Goal: Find specific page/section: Find specific page/section

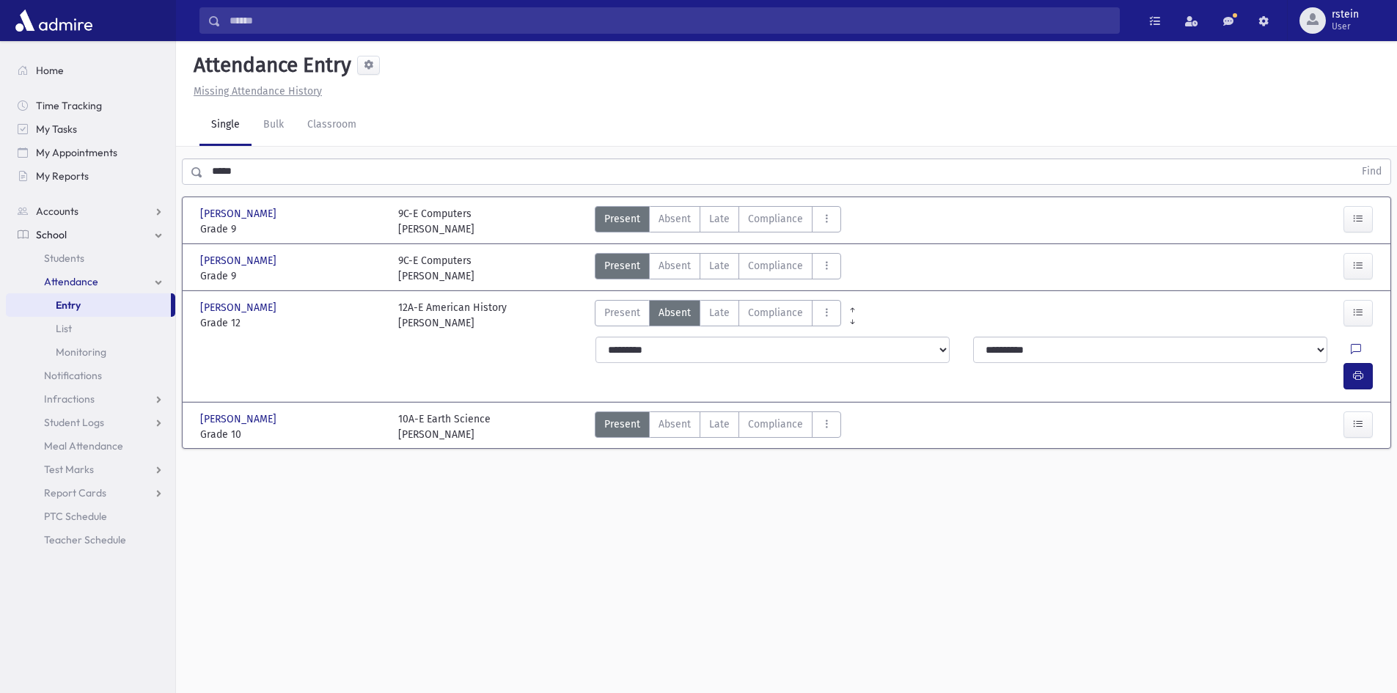
drag, startPoint x: 54, startPoint y: 27, endPoint x: 59, endPoint y: 21, distance: 8.3
click at [54, 27] on img at bounding box center [54, 20] width 84 height 29
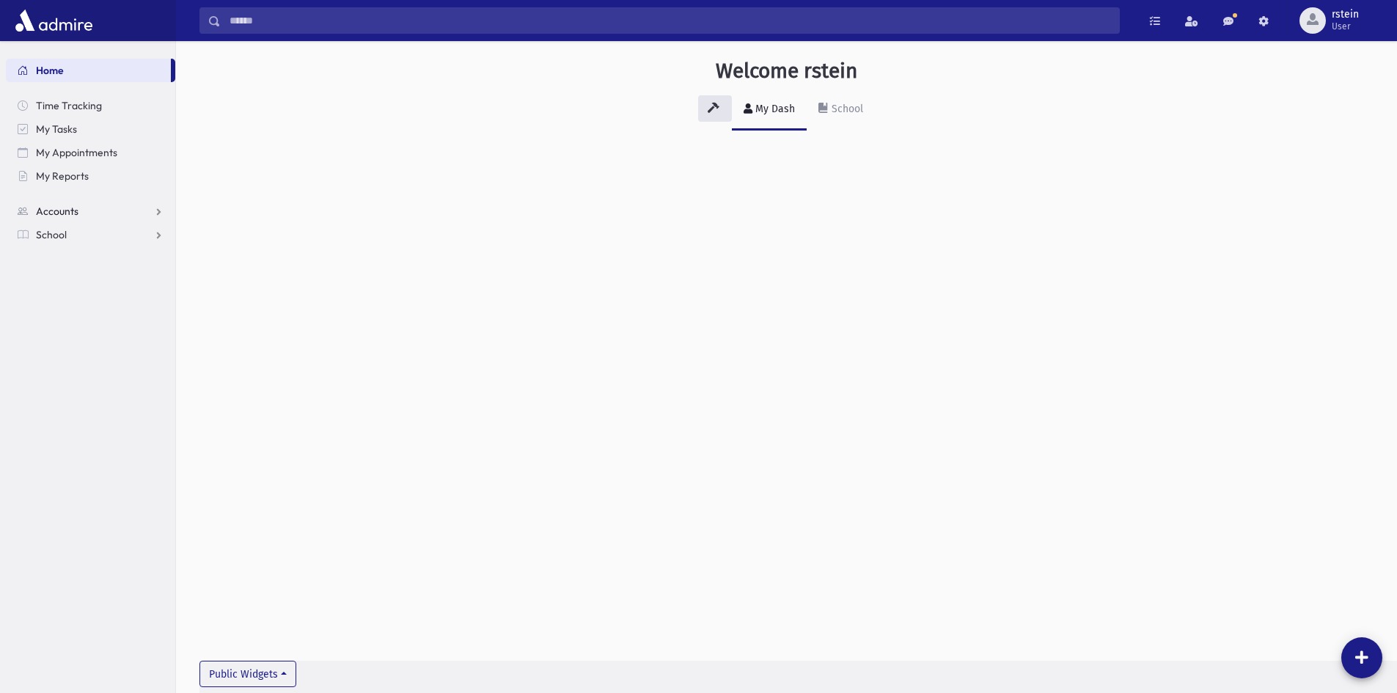
click at [71, 213] on span "Accounts" at bounding box center [57, 211] width 43 height 13
click at [70, 286] on link "School" at bounding box center [90, 281] width 169 height 23
click at [86, 285] on span "Attendance" at bounding box center [71, 281] width 54 height 13
click at [86, 307] on link "Entry" at bounding box center [90, 304] width 169 height 23
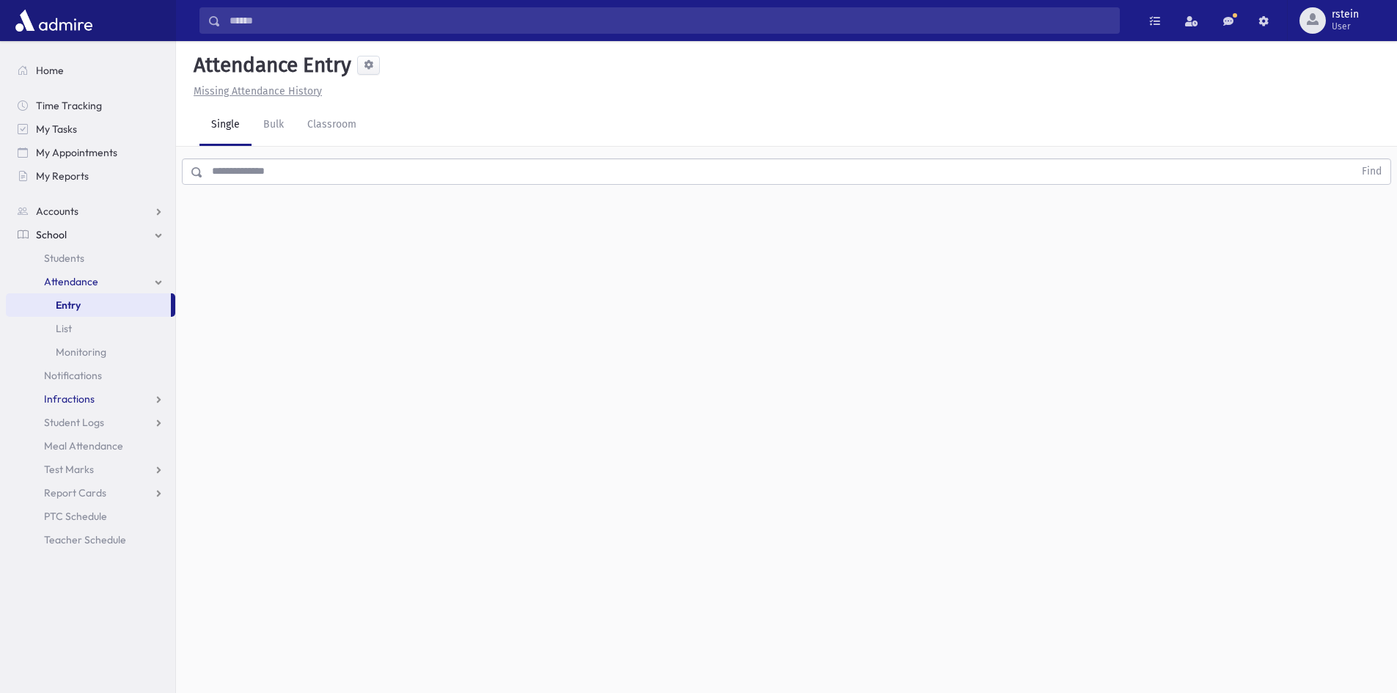
click at [100, 406] on link "Infractions" at bounding box center [90, 398] width 169 height 23
click at [95, 430] on link "Entry" at bounding box center [90, 422] width 169 height 23
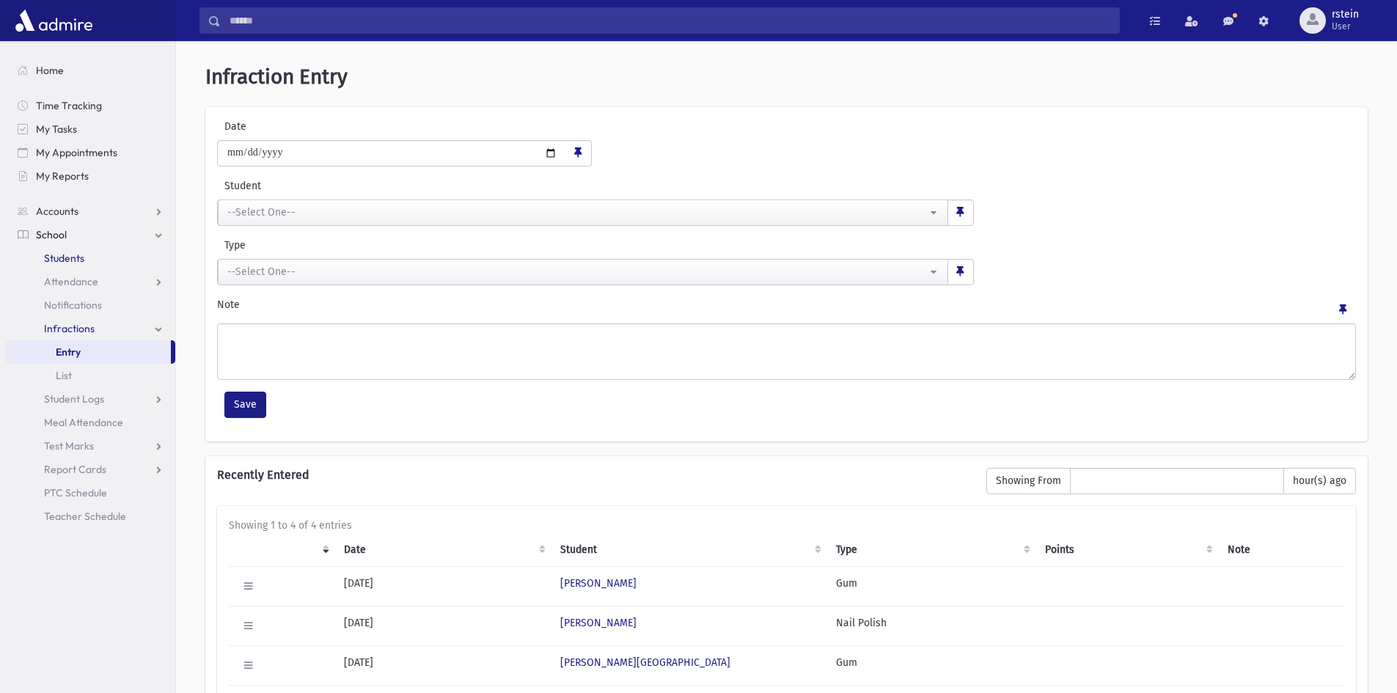
click at [56, 253] on span "Students" at bounding box center [64, 258] width 40 height 13
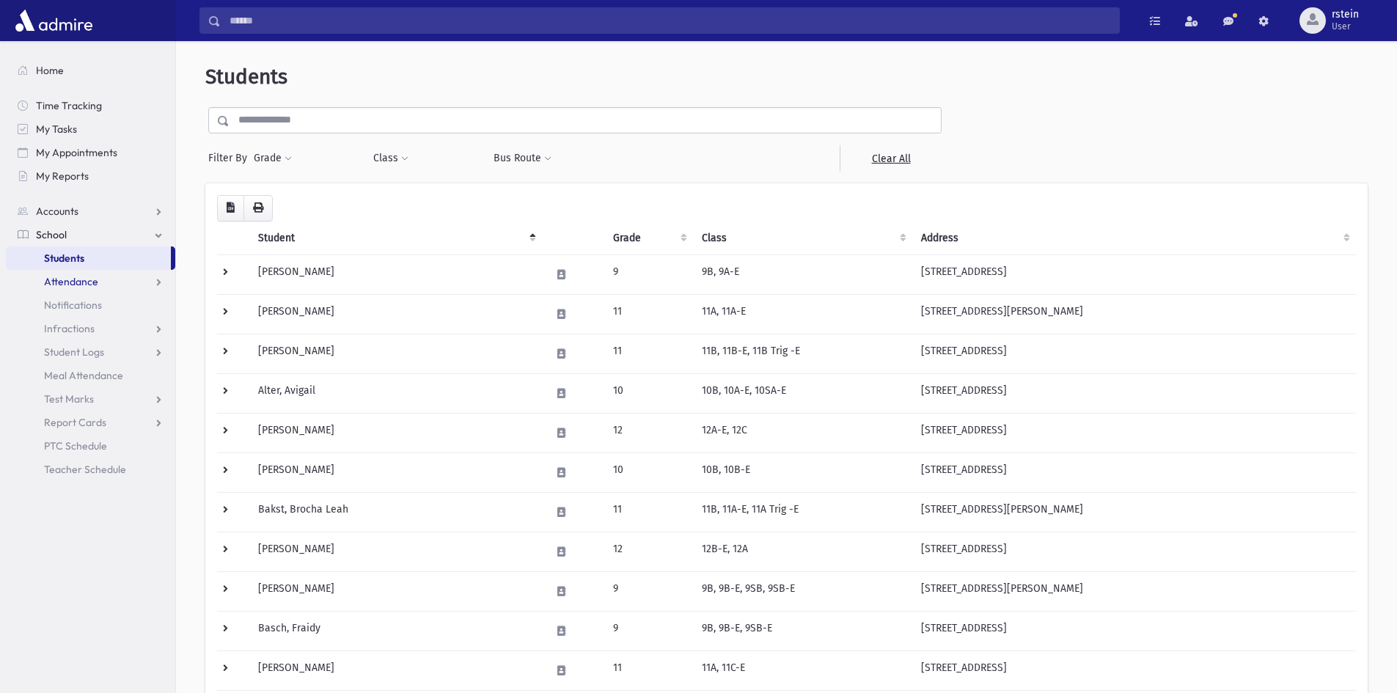
click at [81, 285] on span "Attendance" at bounding box center [71, 281] width 54 height 13
click at [84, 305] on link "Entry" at bounding box center [90, 304] width 169 height 23
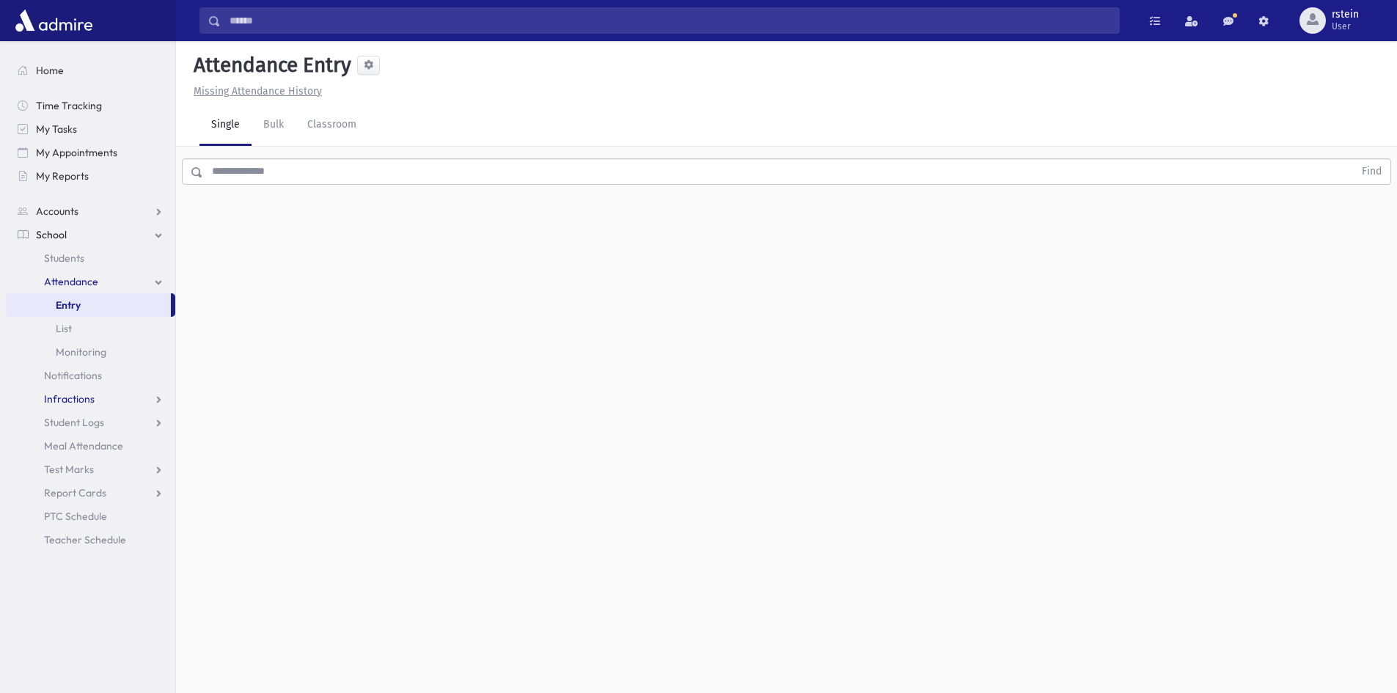
click at [75, 393] on span "Infractions" at bounding box center [69, 398] width 51 height 13
click at [70, 419] on span "Entry" at bounding box center [68, 422] width 25 height 13
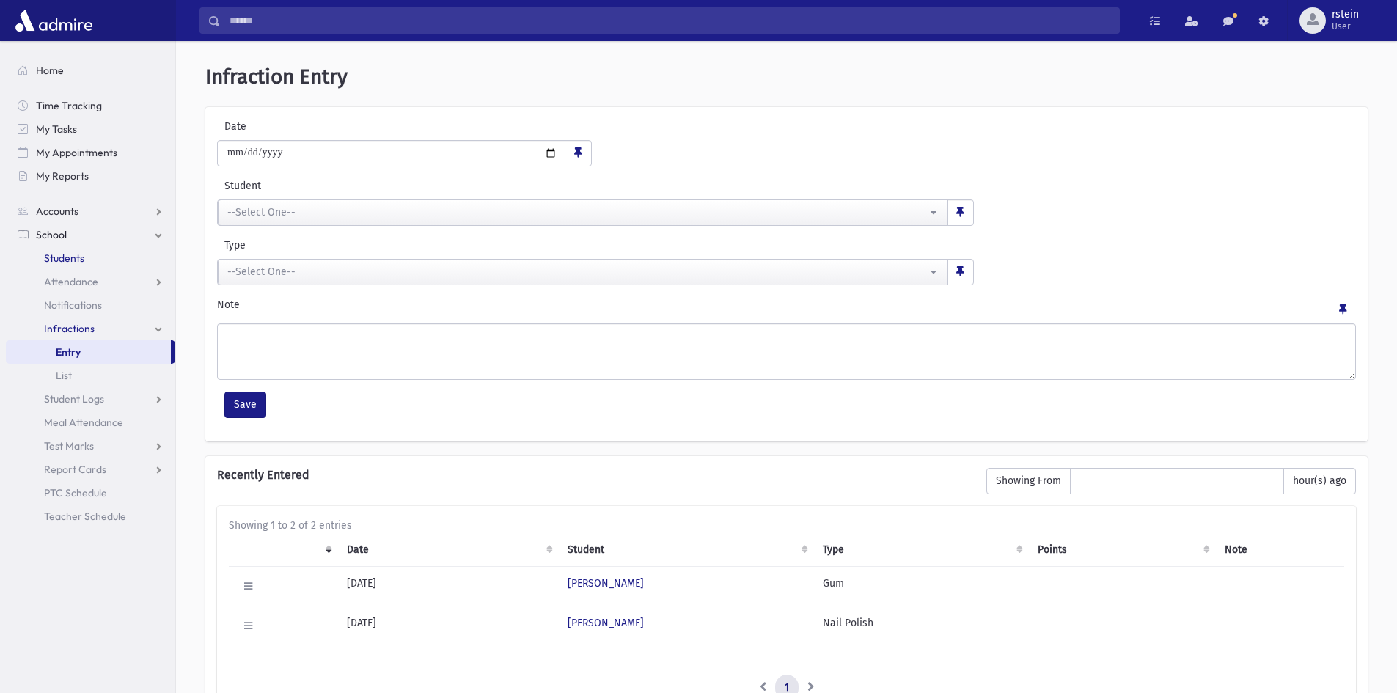
click at [62, 255] on span "Students" at bounding box center [64, 258] width 40 height 13
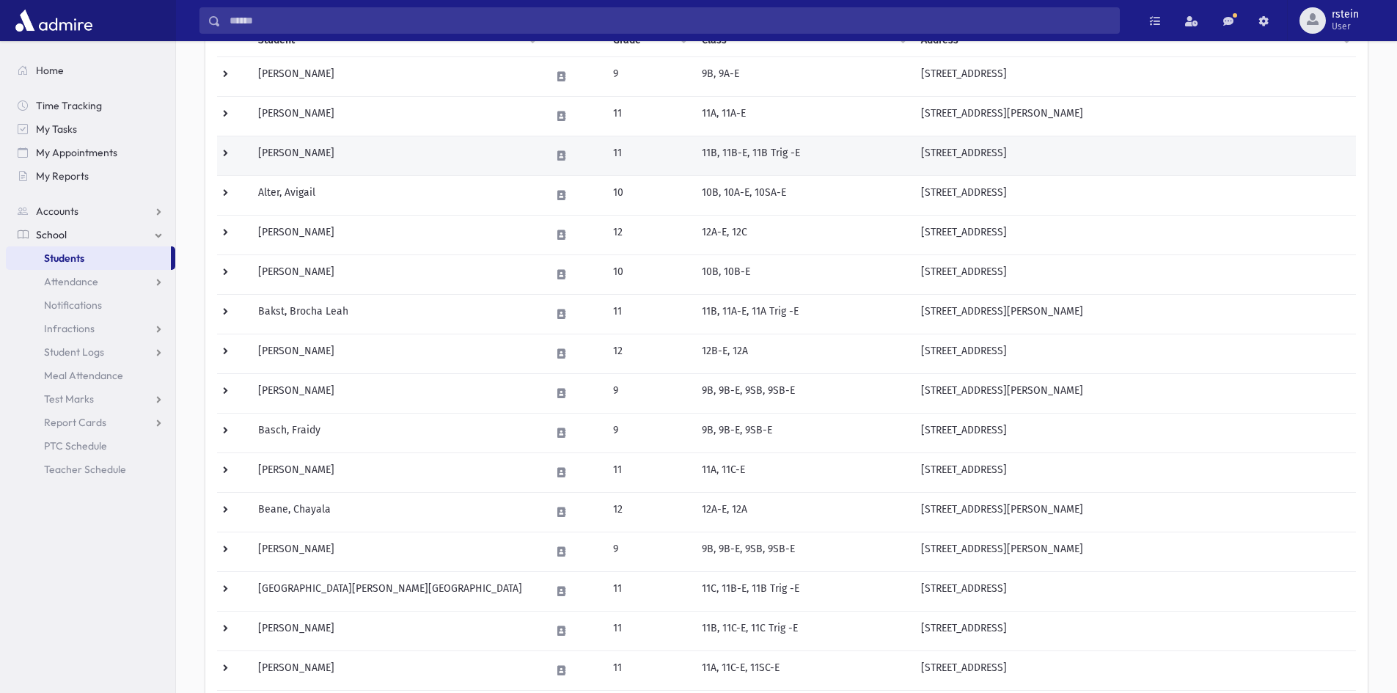
scroll to position [220, 0]
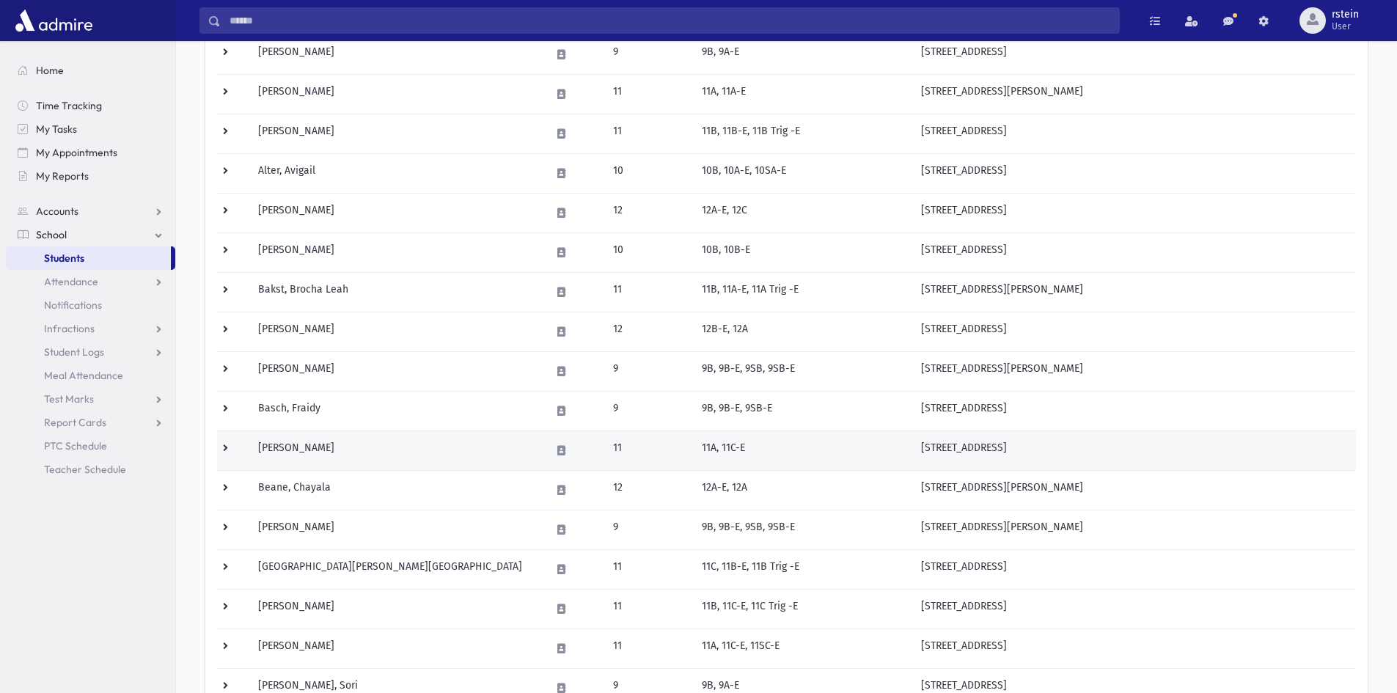
click at [618, 458] on td "11" at bounding box center [648, 451] width 89 height 40
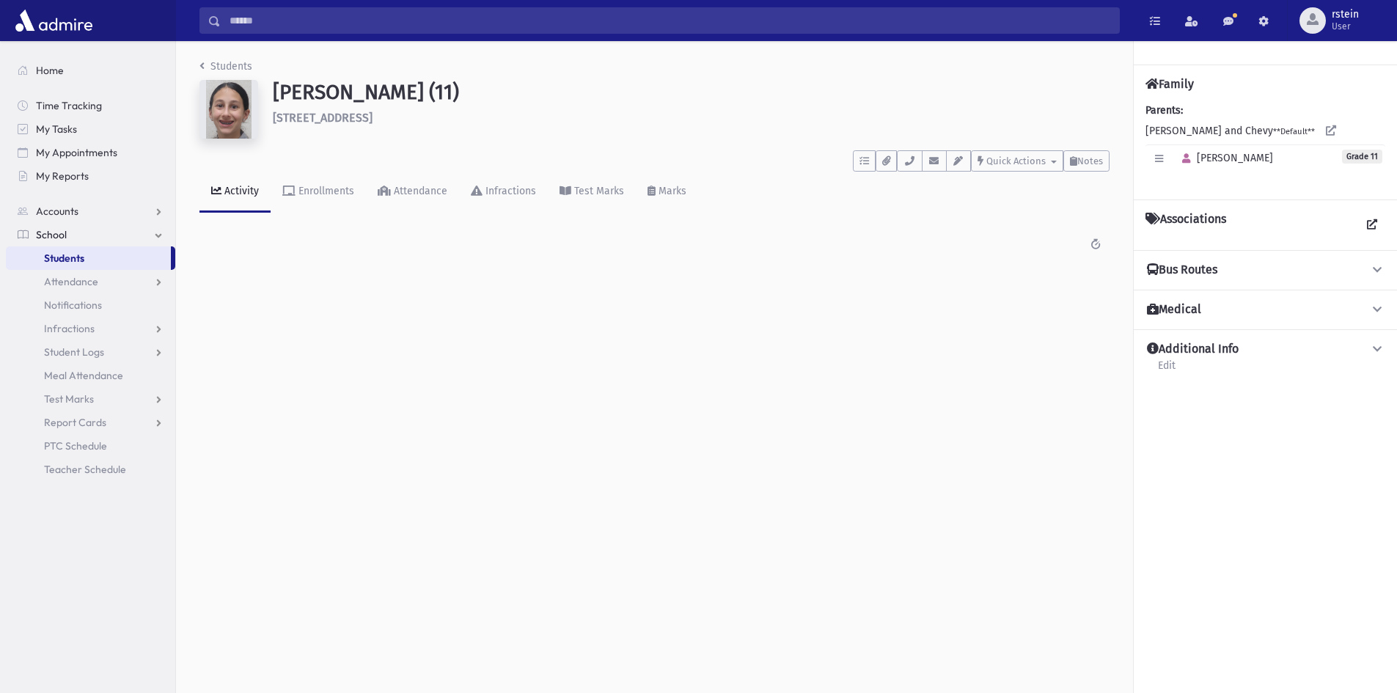
click at [203, 59] on li "Students" at bounding box center [226, 66] width 53 height 15
click at [201, 63] on icon "breadcrumb" at bounding box center [202, 66] width 5 height 10
